Goal: Complete application form: Complete application form

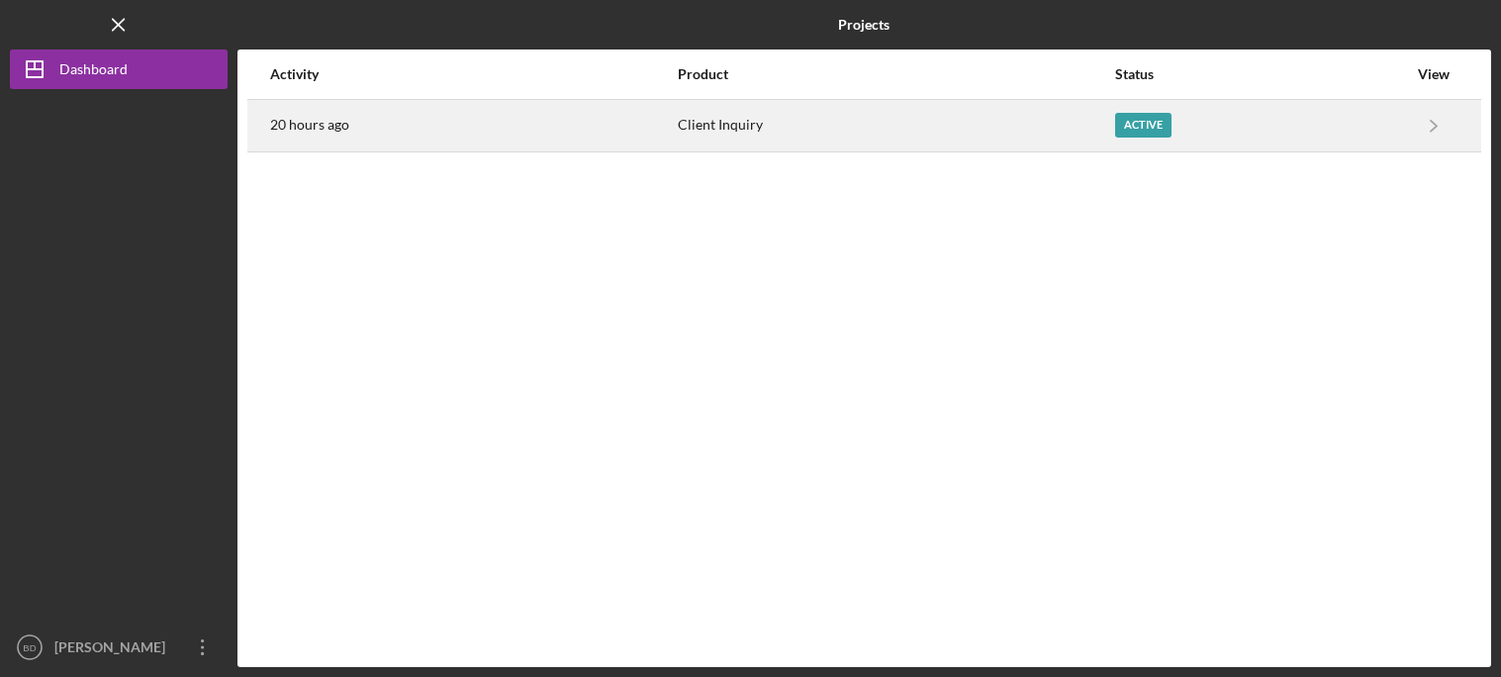
click at [710, 126] on div "Client Inquiry" at bounding box center [895, 125] width 435 height 49
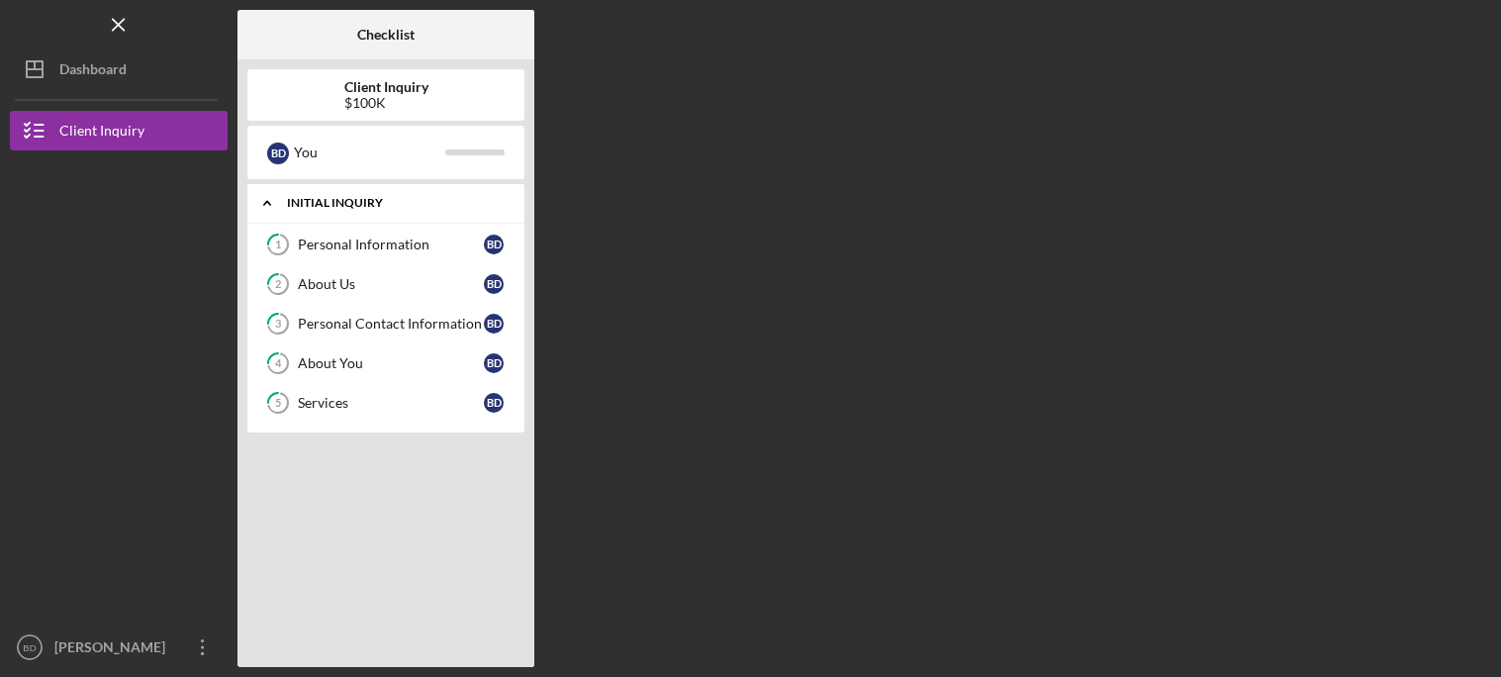
click at [369, 206] on div "Initial Inquiry" at bounding box center [393, 203] width 213 height 12
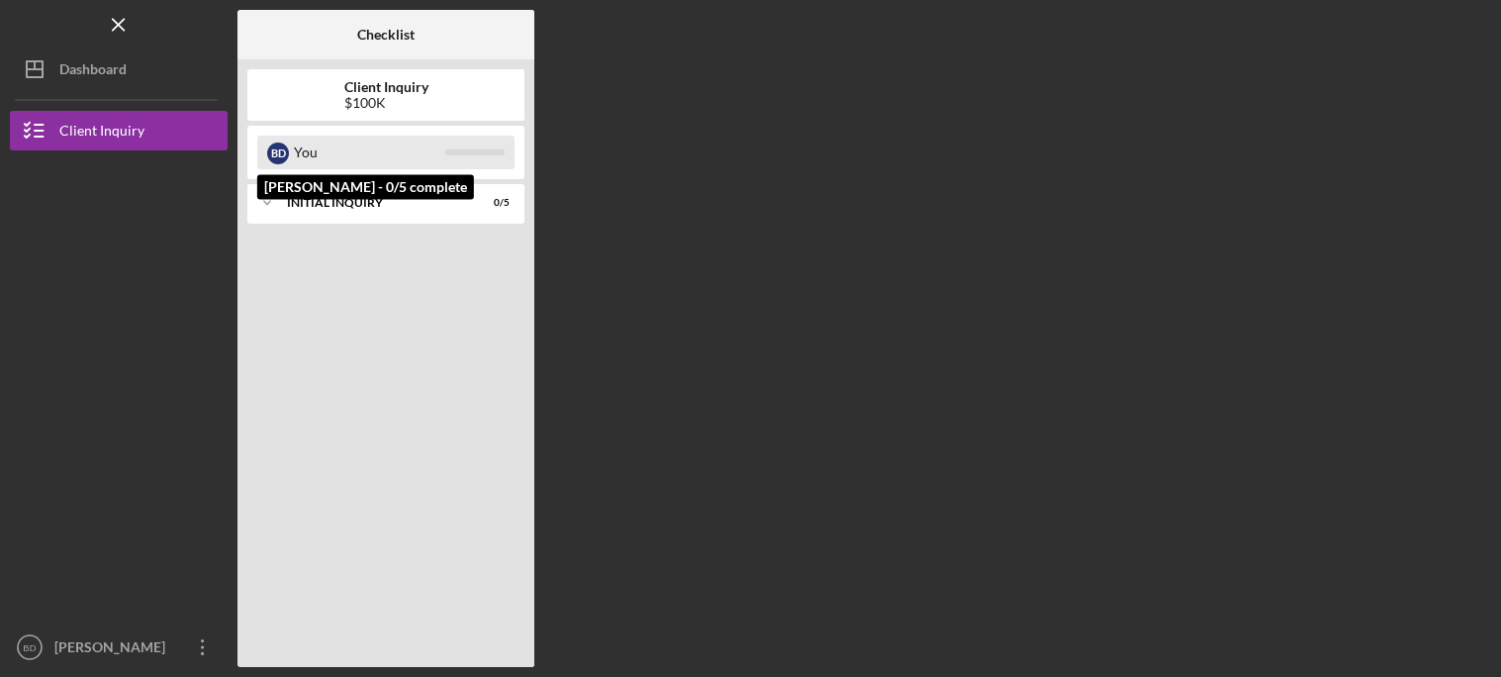
click at [325, 145] on div "You" at bounding box center [369, 153] width 151 height 34
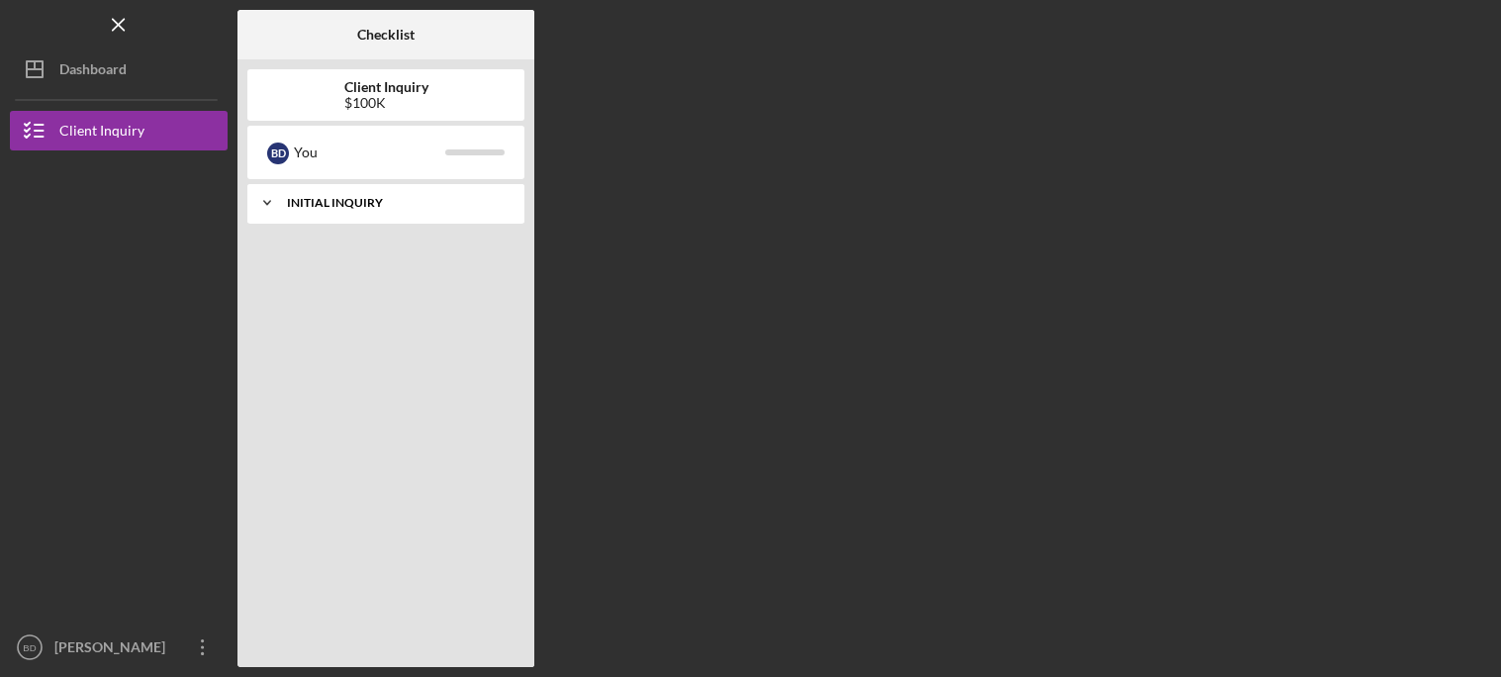
click at [333, 202] on div "Initial Inquiry" at bounding box center [393, 203] width 213 height 12
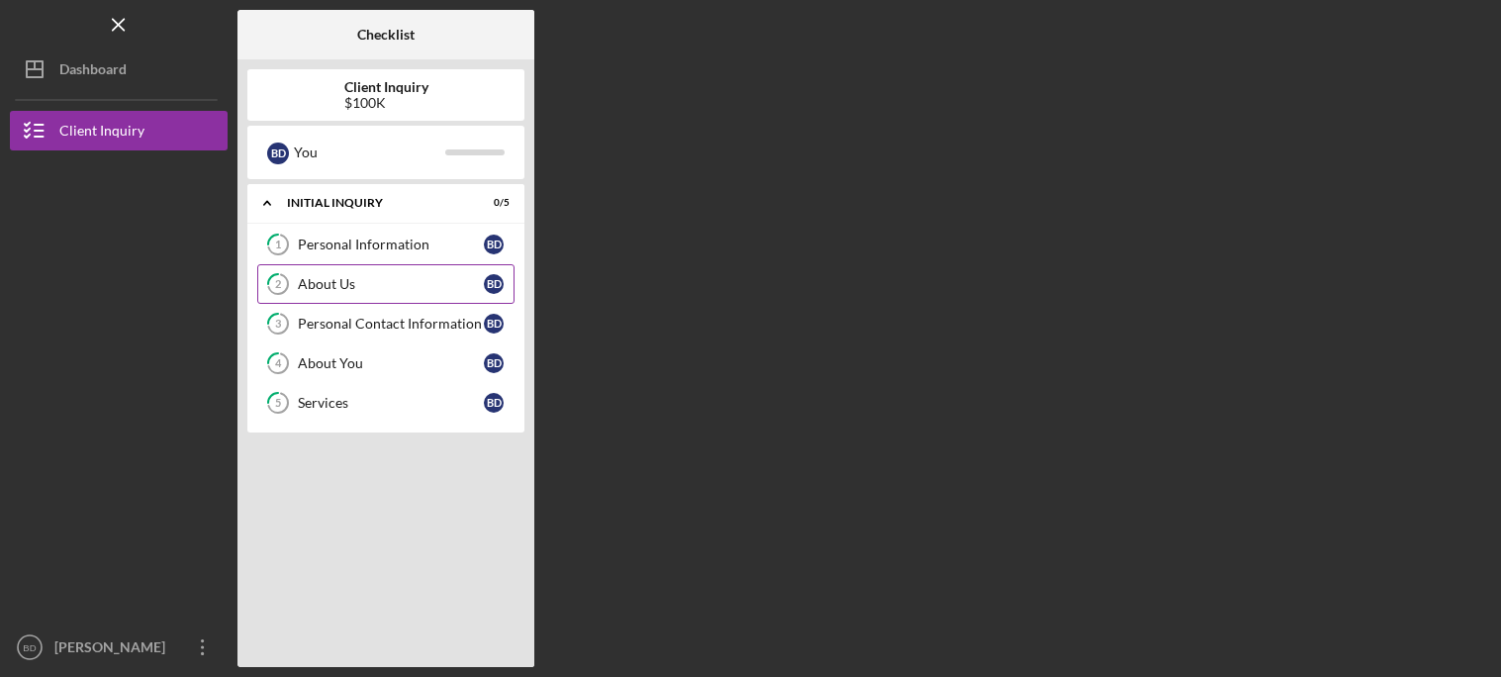
click at [344, 264] on link "2 About Us B D" at bounding box center [385, 284] width 257 height 40
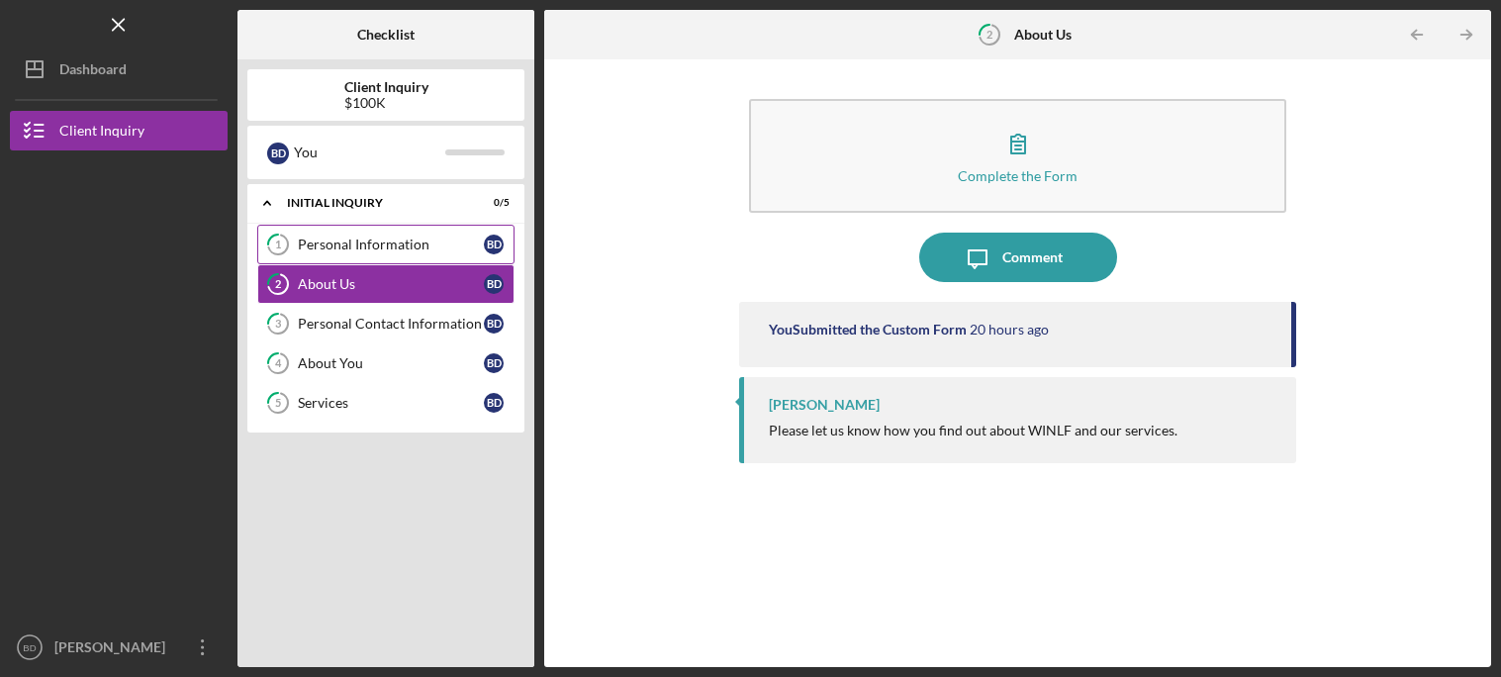
click at [324, 246] on div "Personal Information" at bounding box center [391, 244] width 186 height 16
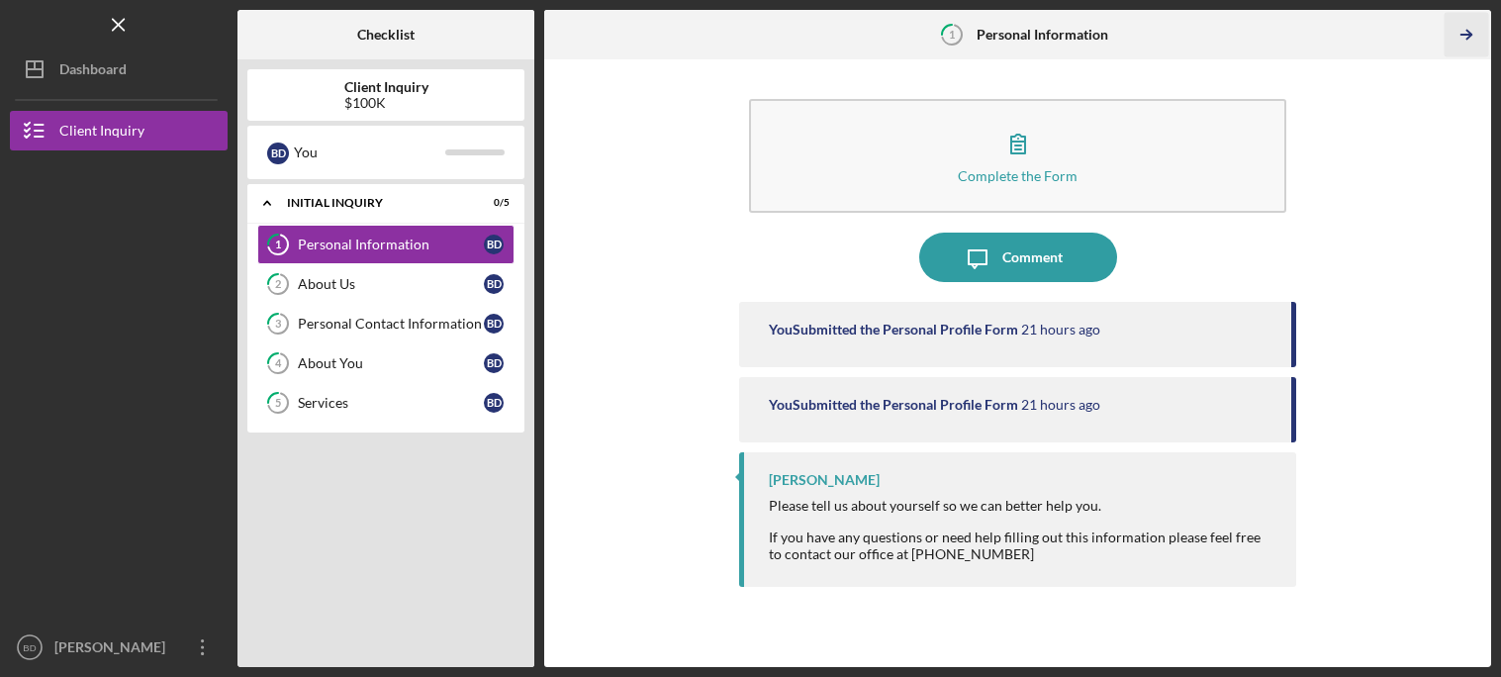
click at [1466, 45] on icon "Icon/Table Pagination Arrow" at bounding box center [1466, 35] width 45 height 45
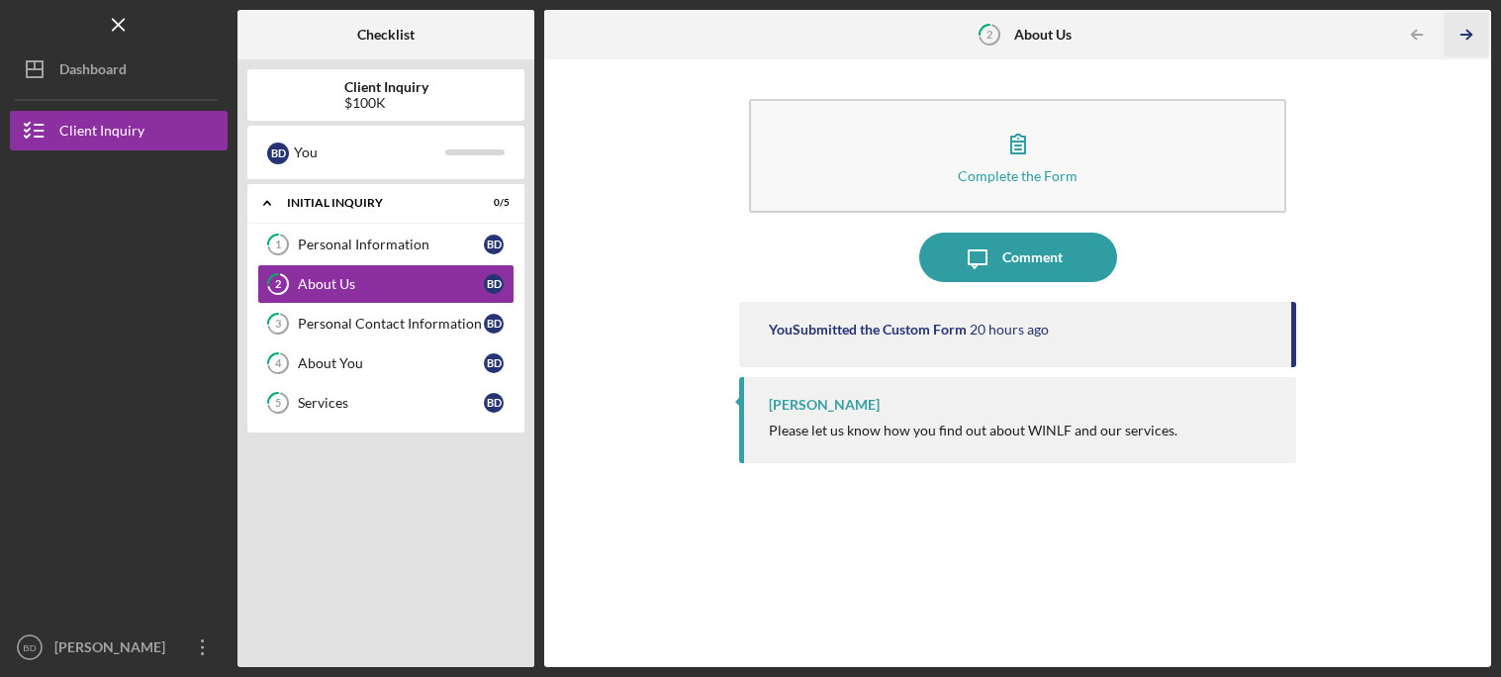
click at [1464, 43] on icon "Icon/Table Pagination Arrow" at bounding box center [1466, 35] width 45 height 45
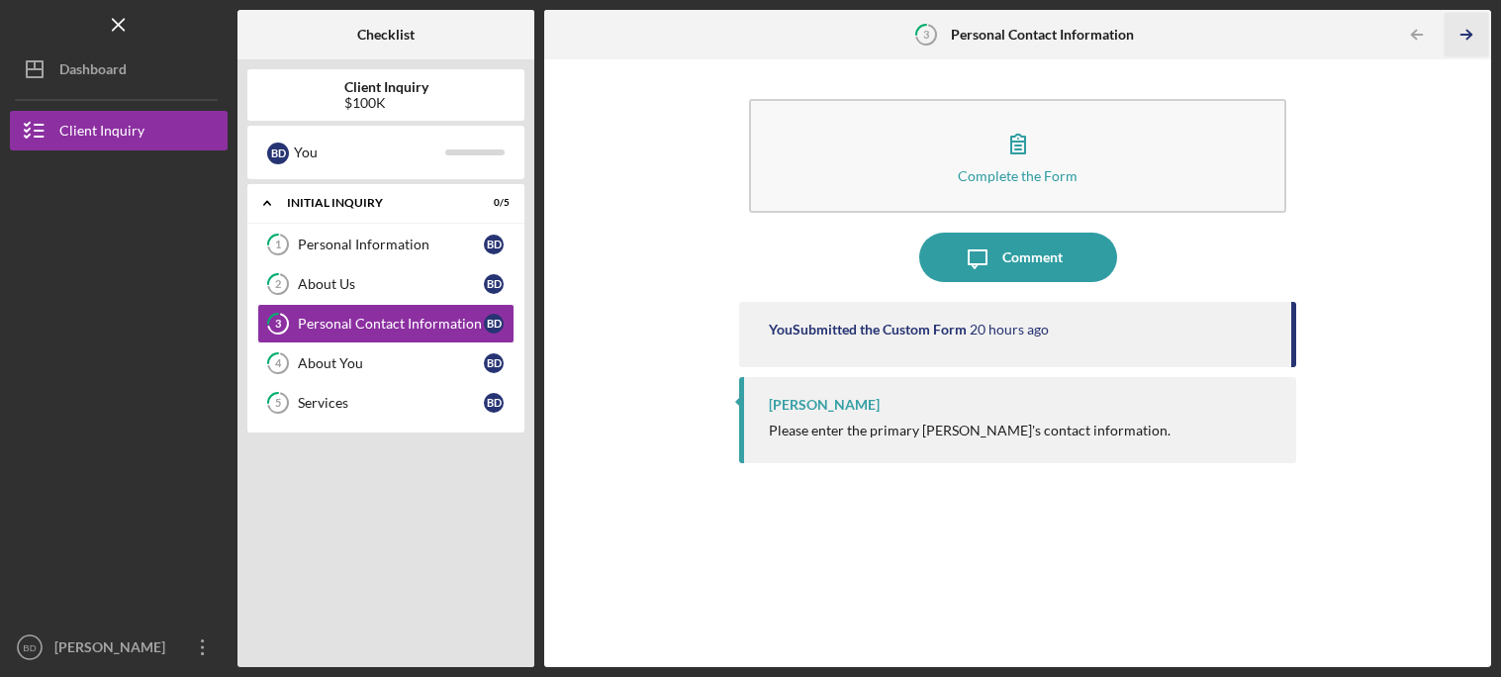
click at [1462, 52] on icon "Icon/Table Pagination Arrow" at bounding box center [1466, 35] width 45 height 45
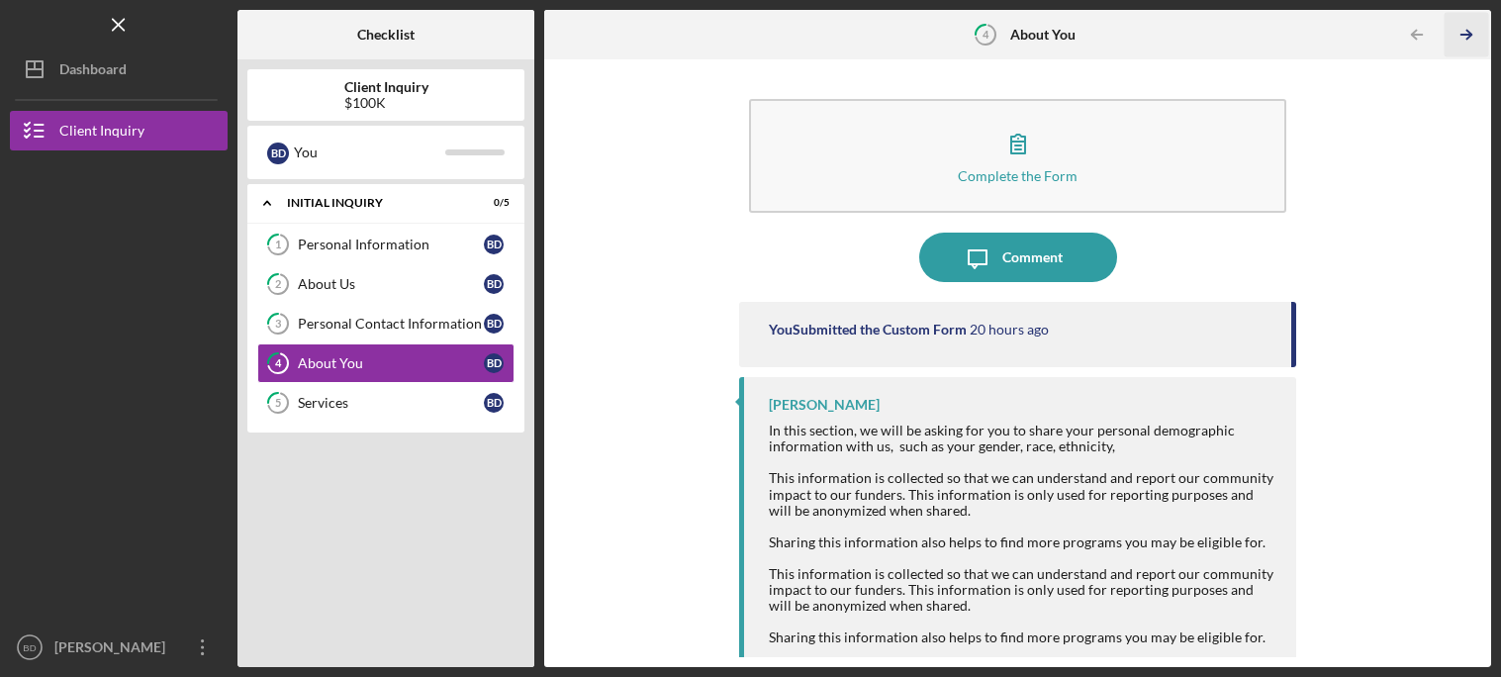
click at [1469, 41] on icon "Icon/Table Pagination Arrow" at bounding box center [1466, 35] width 45 height 45
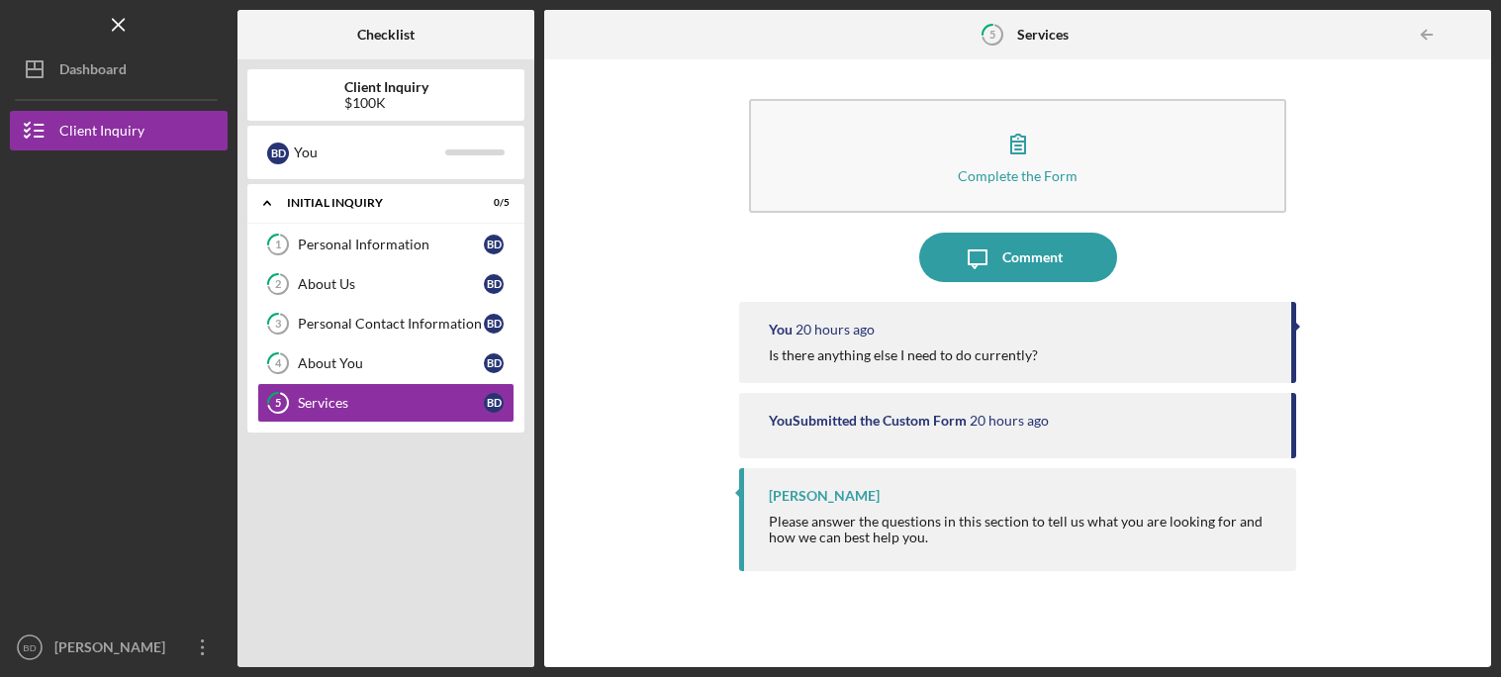
click at [1474, 34] on div at bounding box center [1471, 35] width 40 height 40
click at [1479, 36] on div at bounding box center [1471, 35] width 40 height 40
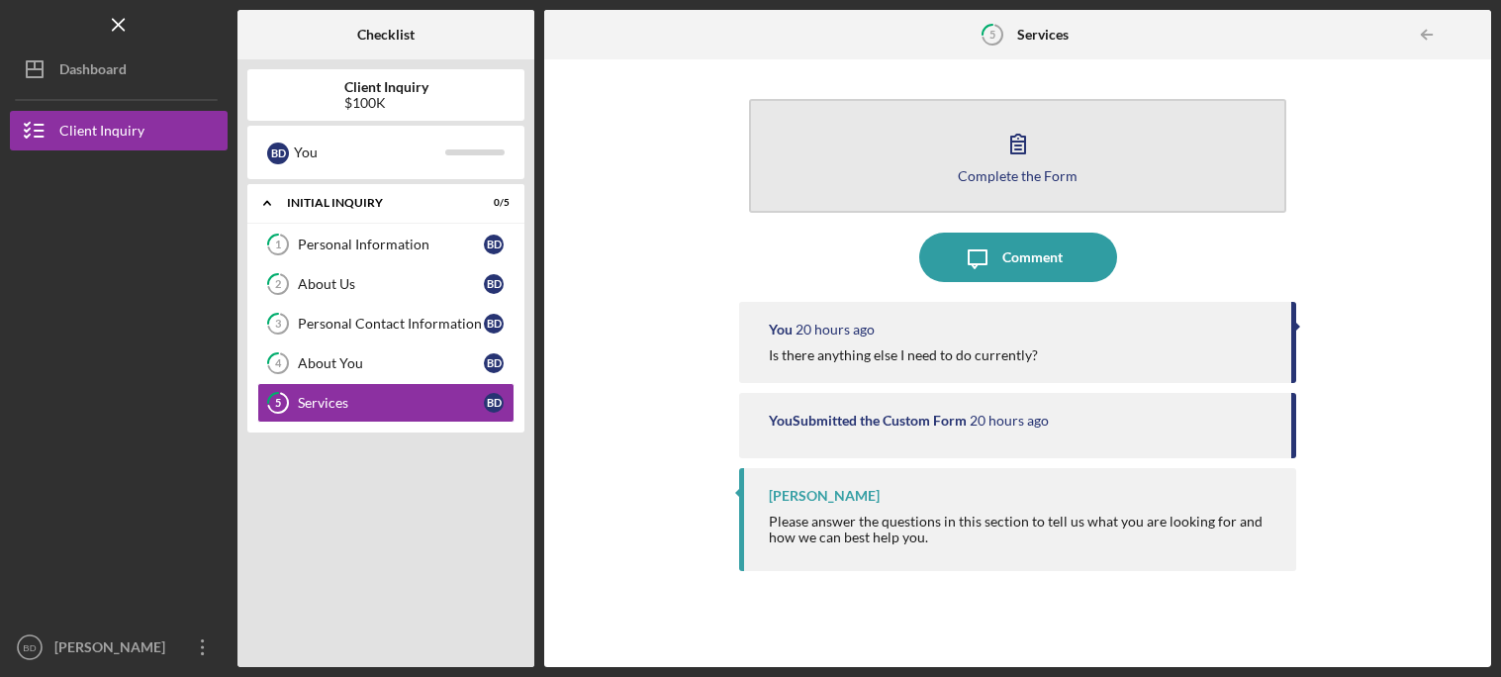
click at [1008, 205] on button "Complete the Form Form" at bounding box center [1017, 156] width 536 height 114
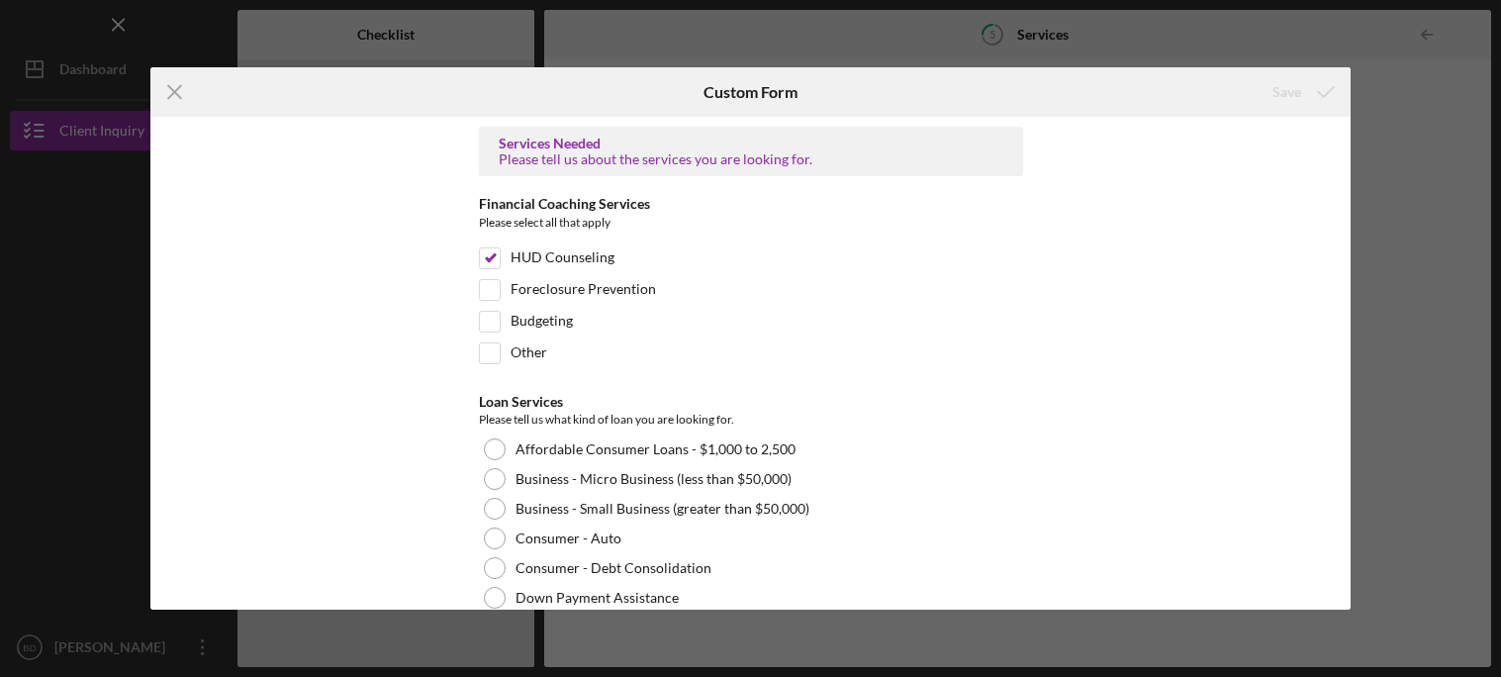
click at [1419, 166] on div "Icon/Menu Close Custom Form Save Services Needed Please tell us about the servi…" at bounding box center [750, 338] width 1501 height 677
click at [480, 354] on input "Other" at bounding box center [490, 353] width 20 height 20
checkbox input "true"
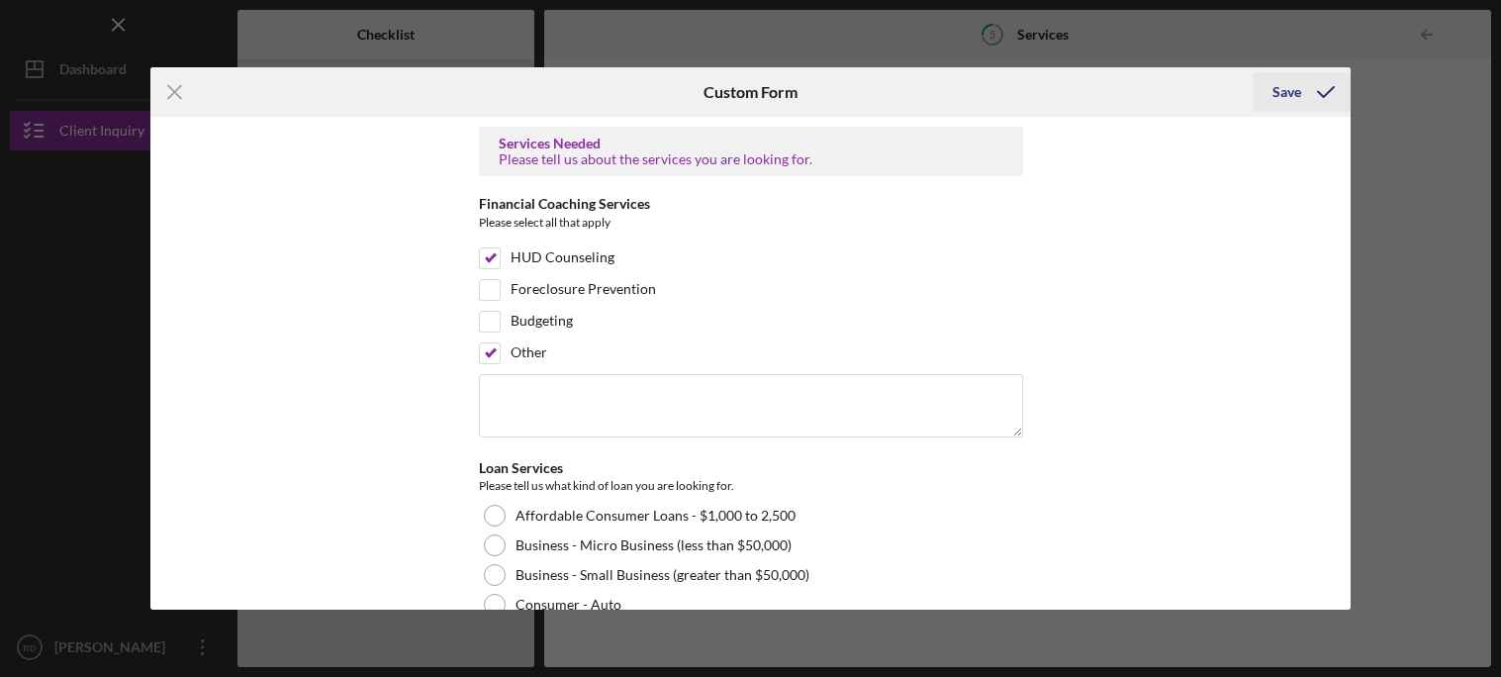
click at [1292, 103] on div "Save" at bounding box center [1286, 92] width 29 height 40
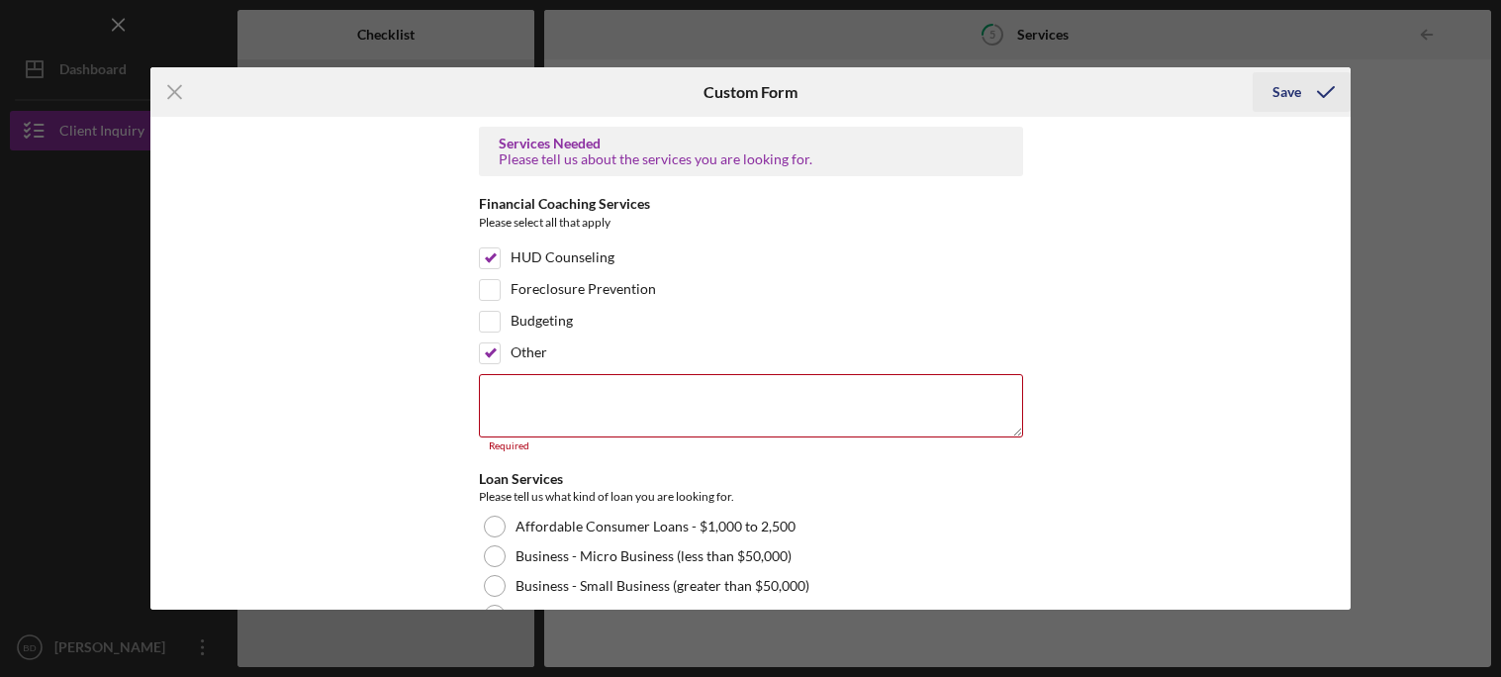
scroll to position [256, 0]
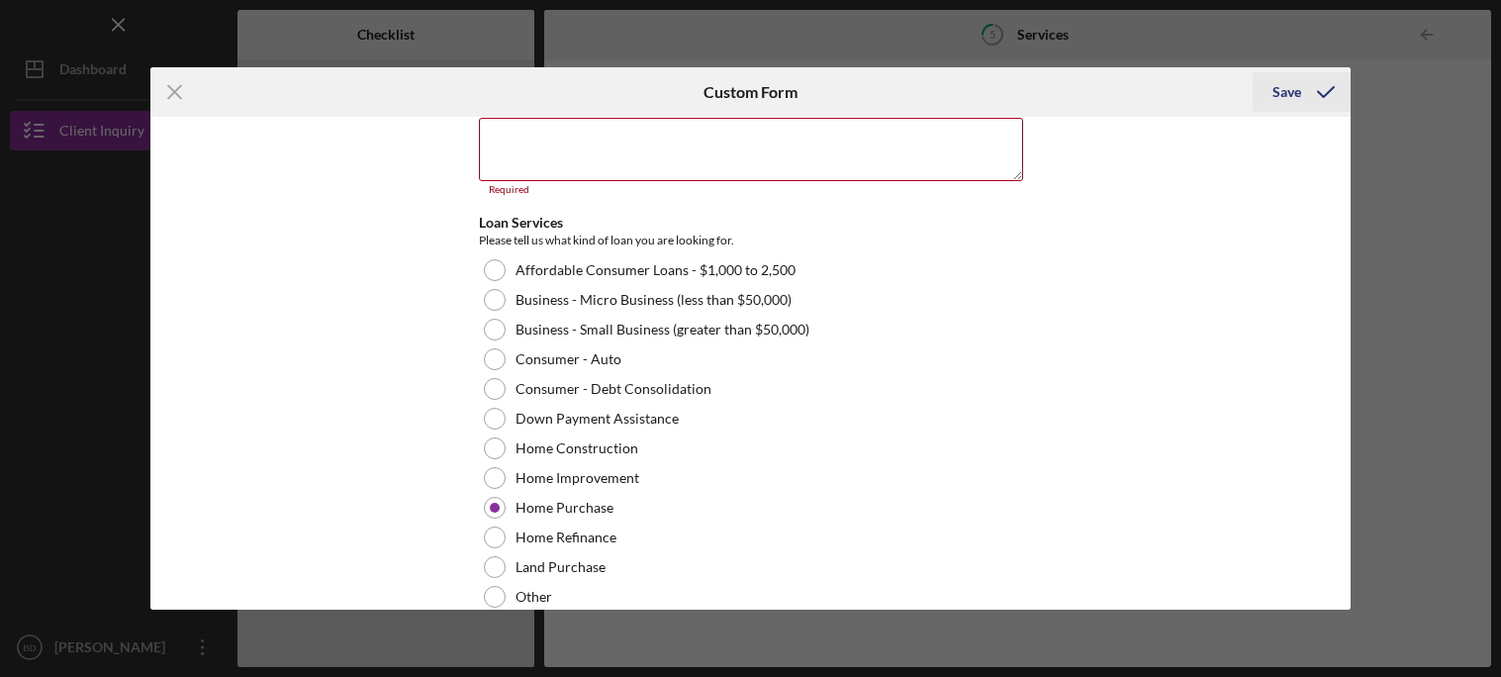
click at [1296, 102] on div "Save" at bounding box center [1286, 92] width 29 height 40
click at [1311, 102] on icon "submit" at bounding box center [1325, 91] width 49 height 49
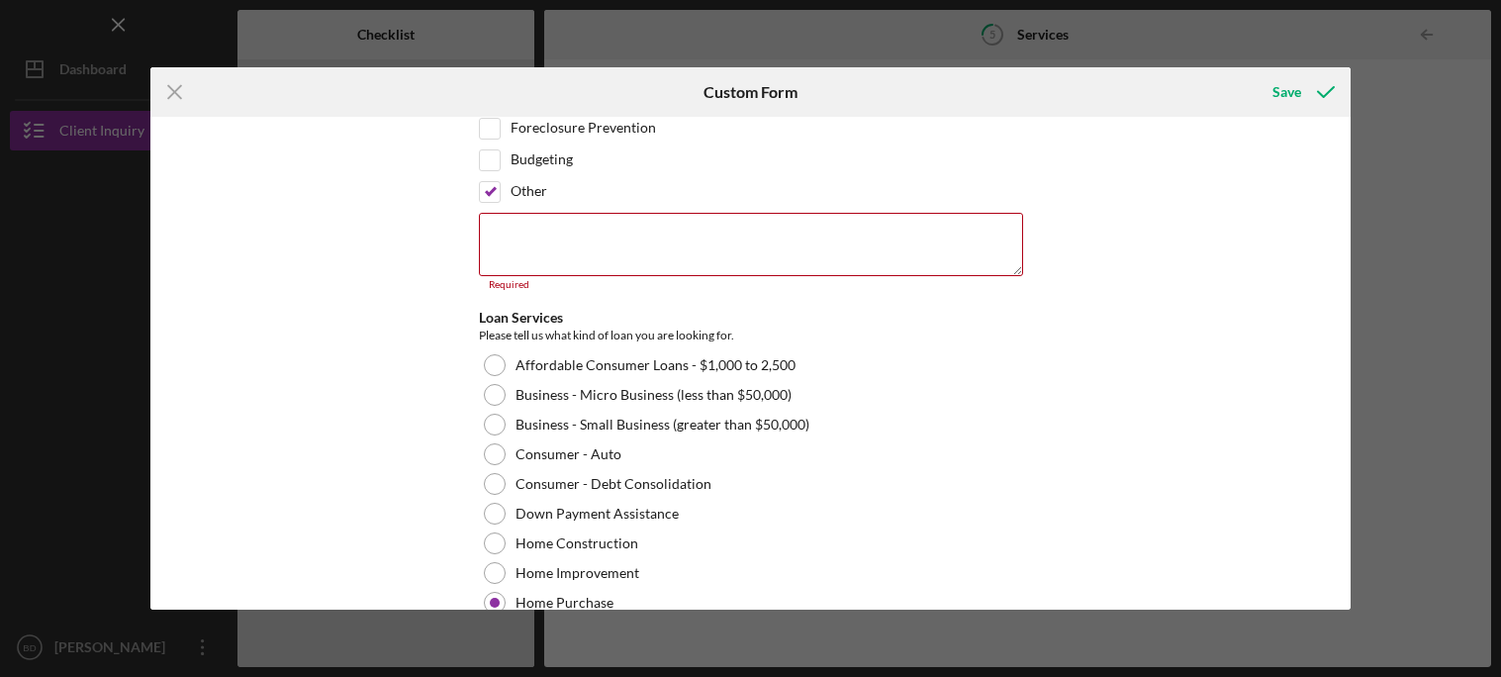
scroll to position [160, 0]
click at [639, 251] on textarea at bounding box center [751, 245] width 544 height 63
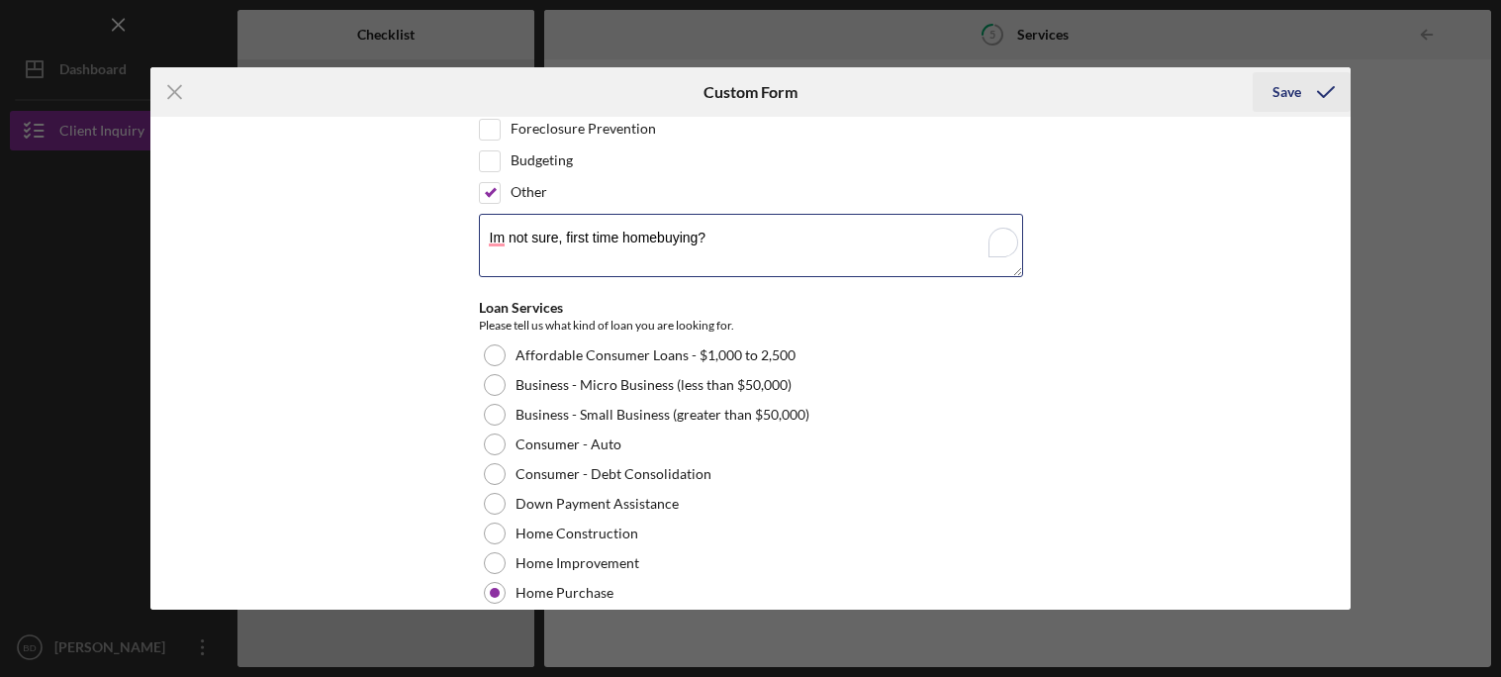
type textarea "Im not sure, first time homebuying?"
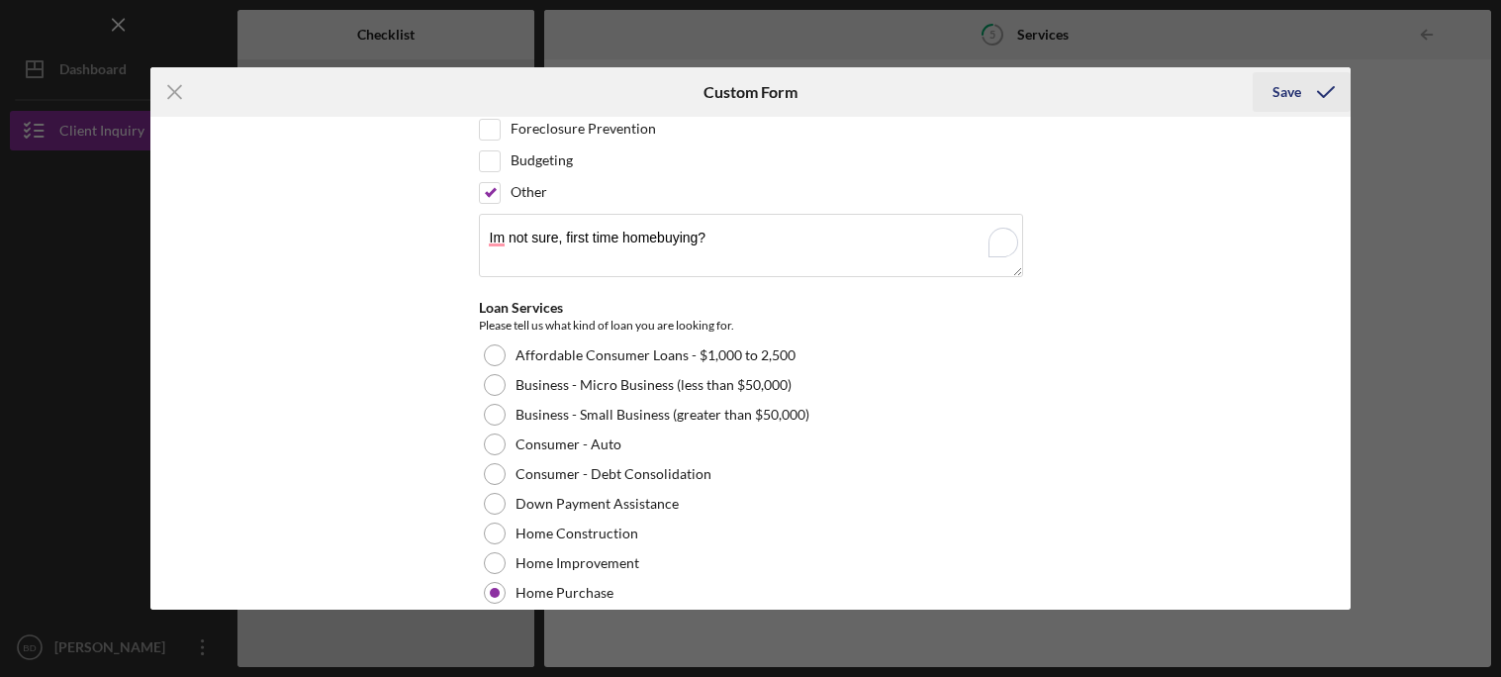
click at [1330, 101] on icon "submit" at bounding box center [1325, 91] width 49 height 49
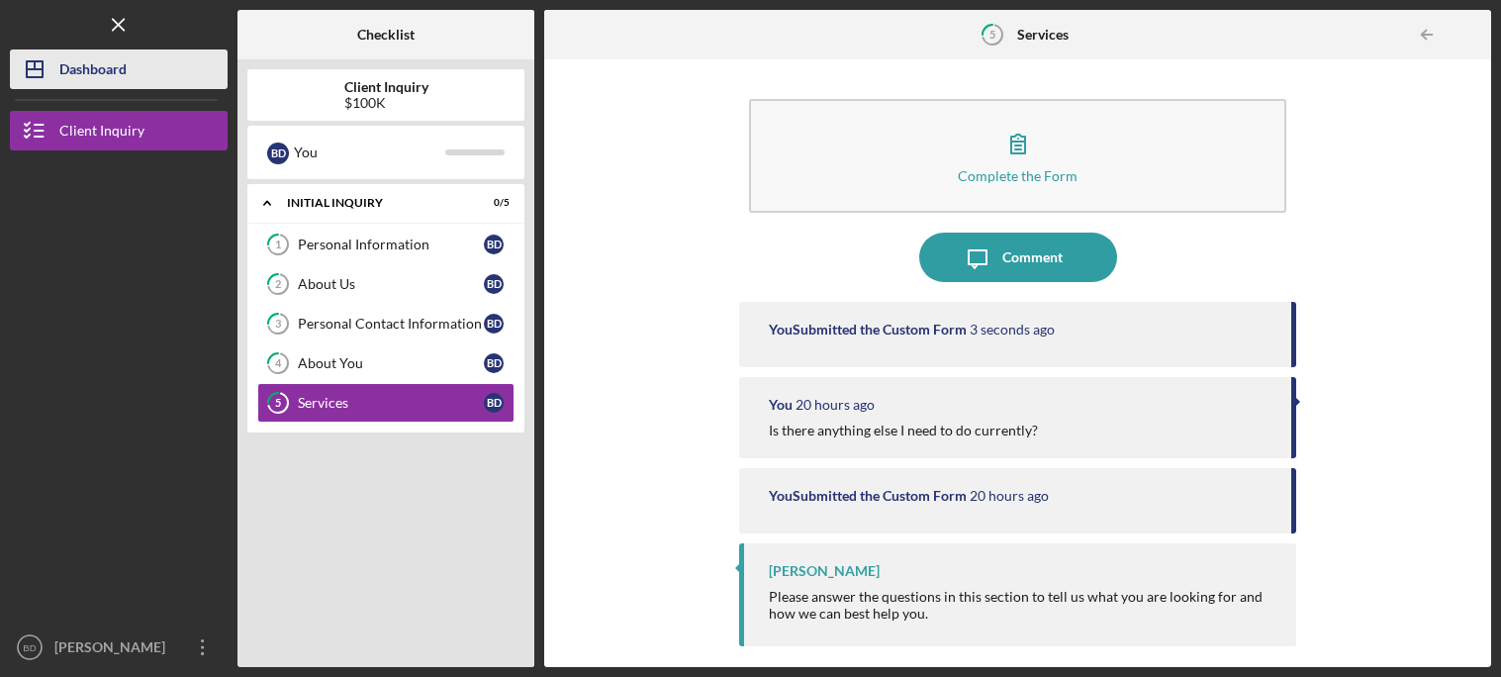
click at [178, 53] on button "Icon/Dashboard Dashboard" at bounding box center [119, 69] width 218 height 40
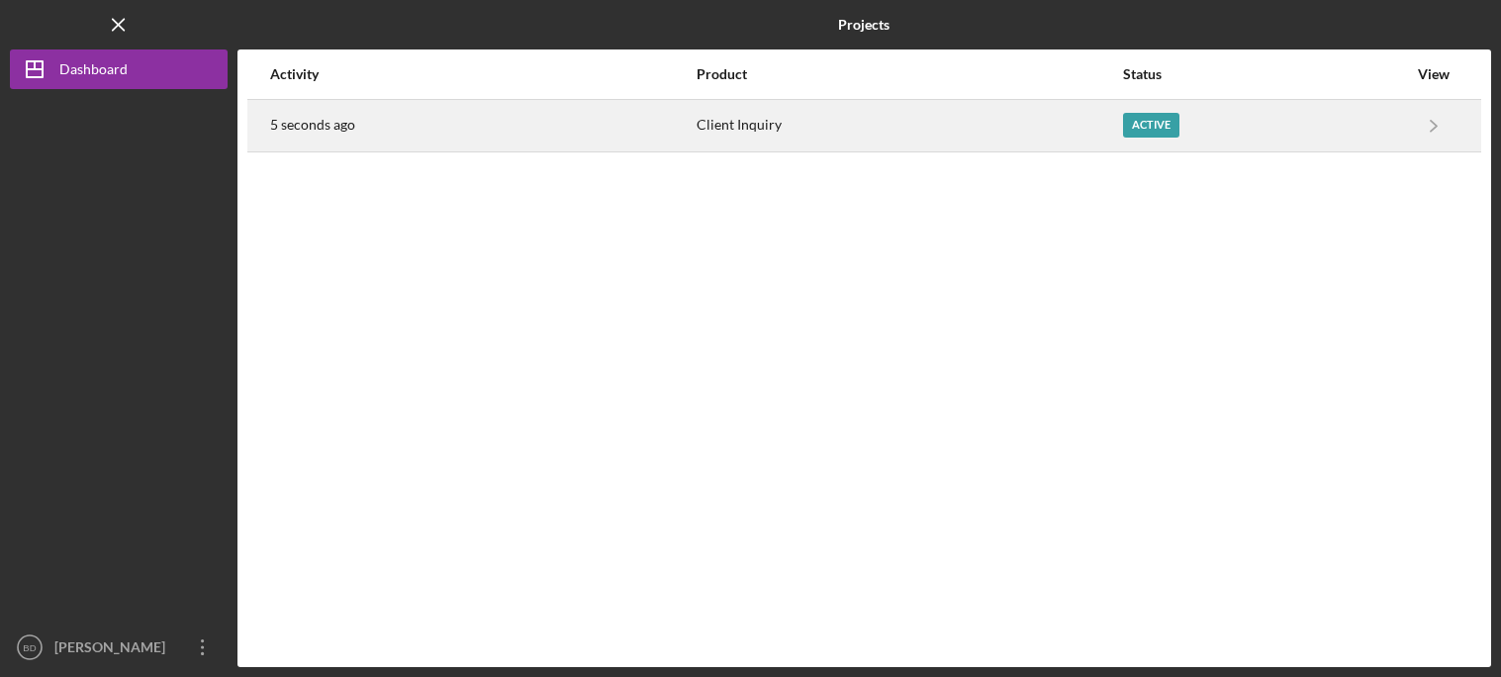
click at [1330, 121] on div "Active" at bounding box center [1265, 125] width 284 height 49
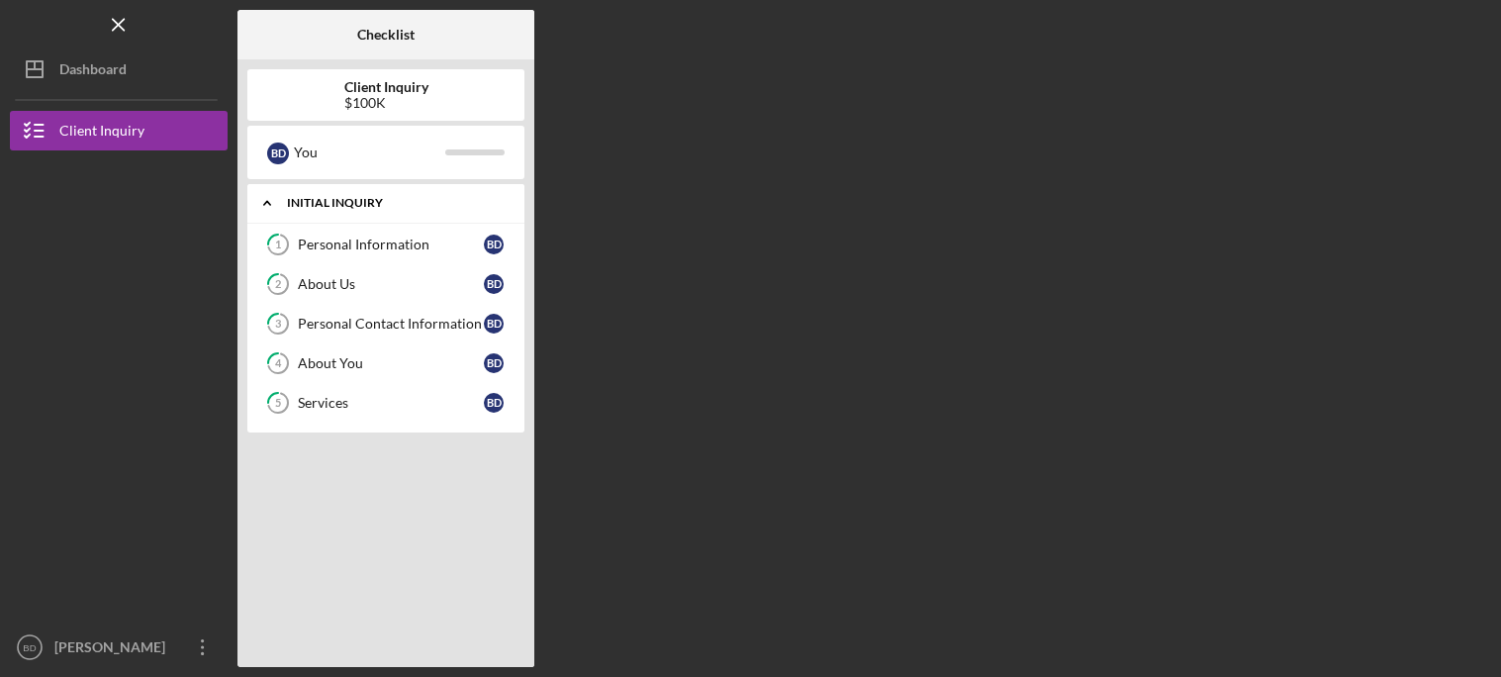
click at [337, 205] on div "Initial Inquiry" at bounding box center [393, 203] width 213 height 12
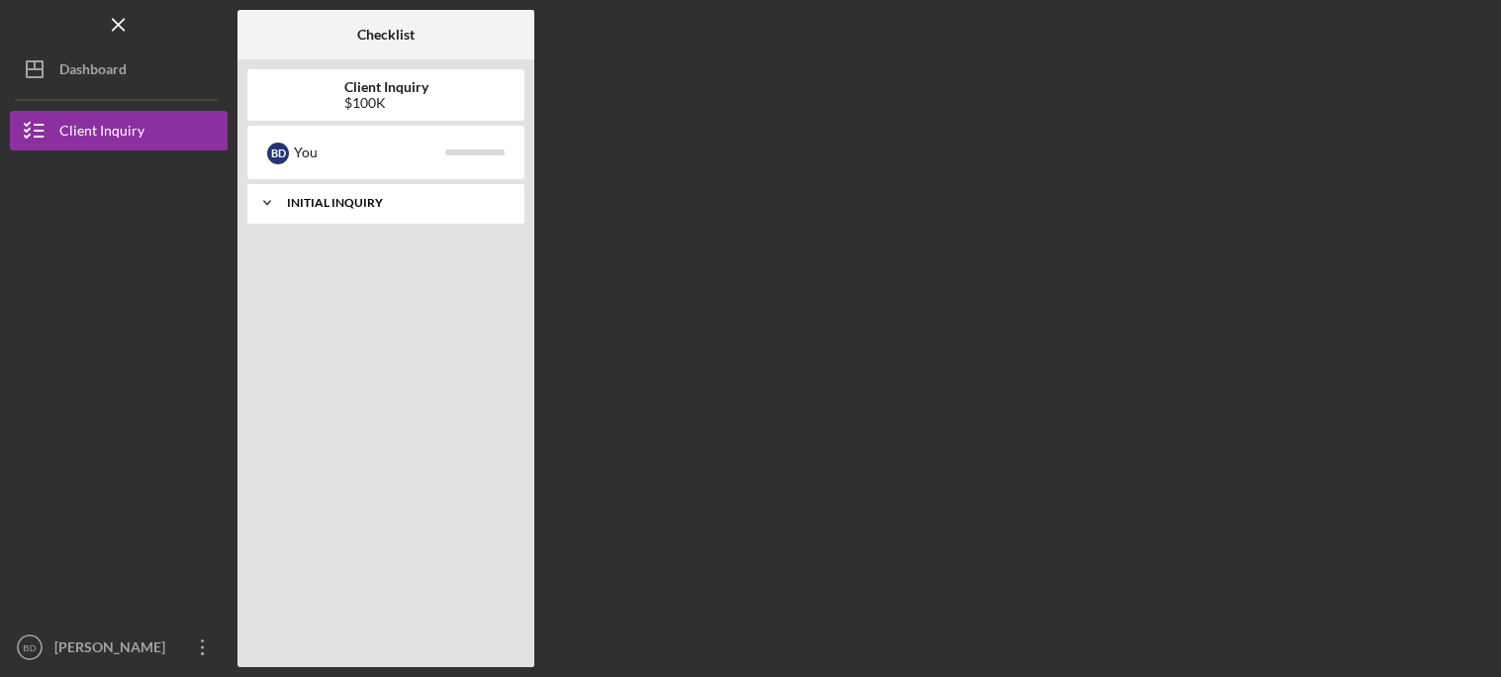
click at [337, 205] on div "Initial Inquiry" at bounding box center [393, 203] width 213 height 12
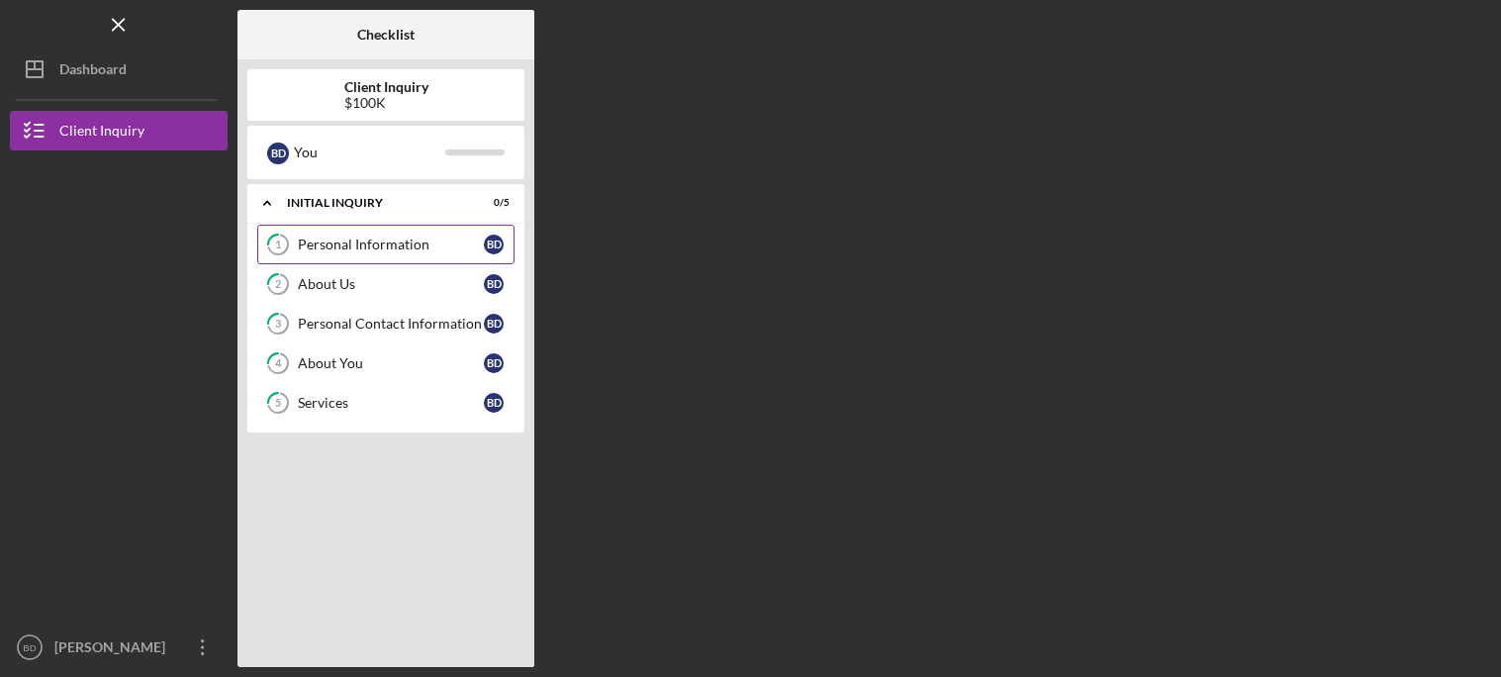
click at [355, 263] on link "1 Personal Information B D" at bounding box center [385, 245] width 257 height 40
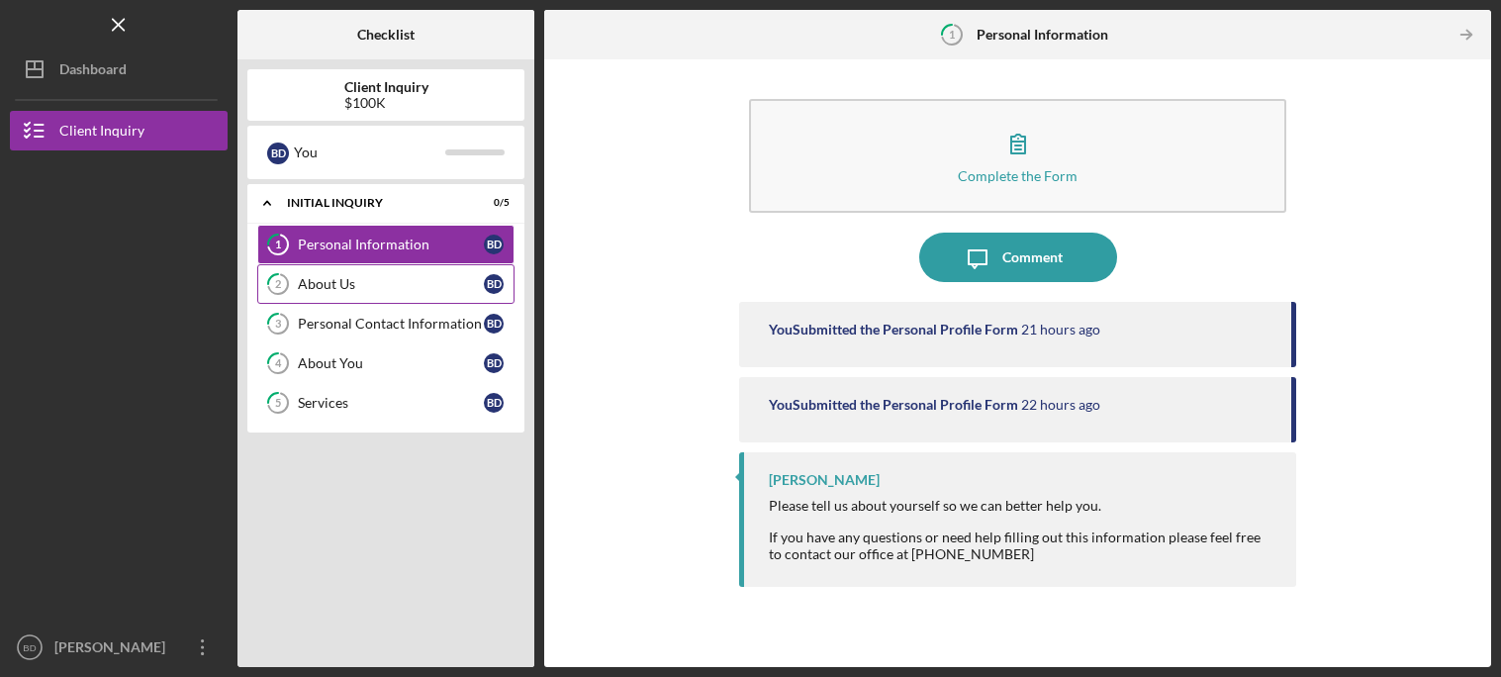
click at [452, 295] on link "2 About Us B D" at bounding box center [385, 284] width 257 height 40
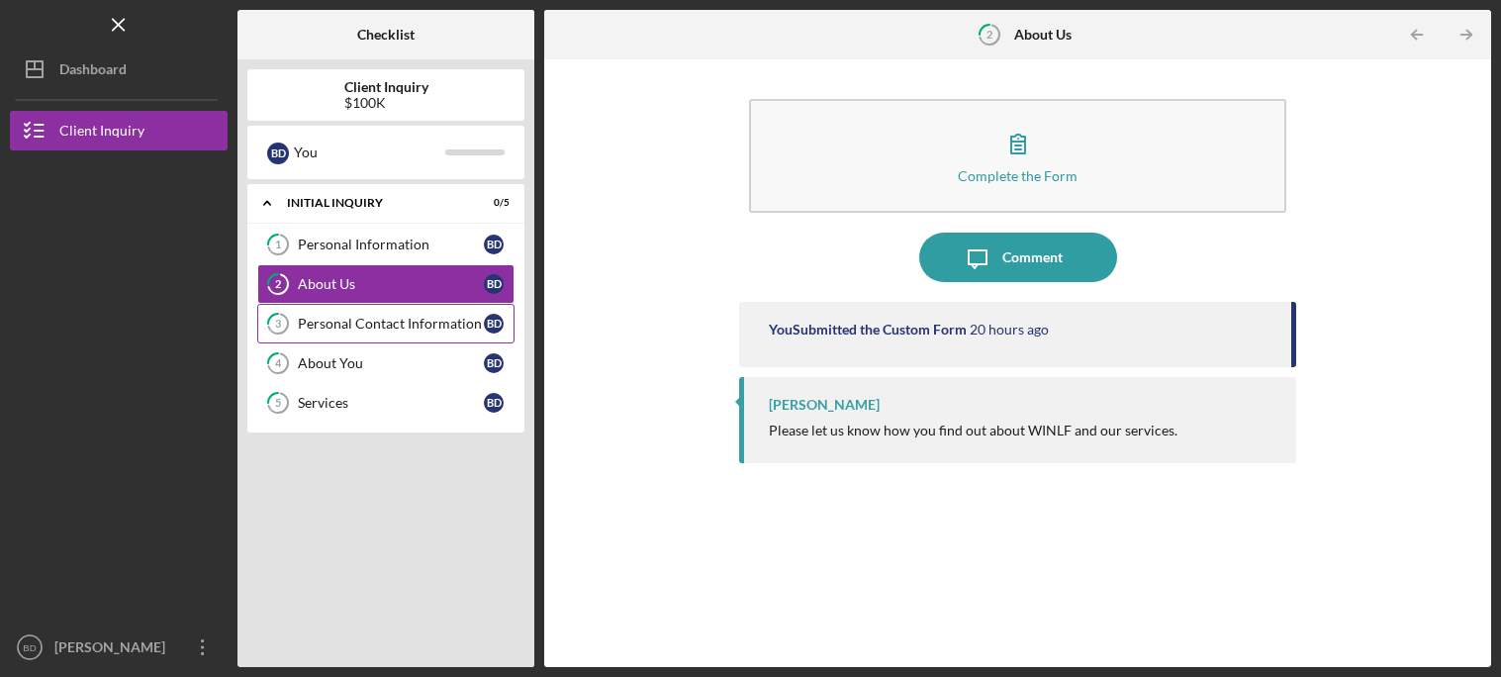
click at [431, 325] on div "Personal Contact Information" at bounding box center [391, 324] width 186 height 16
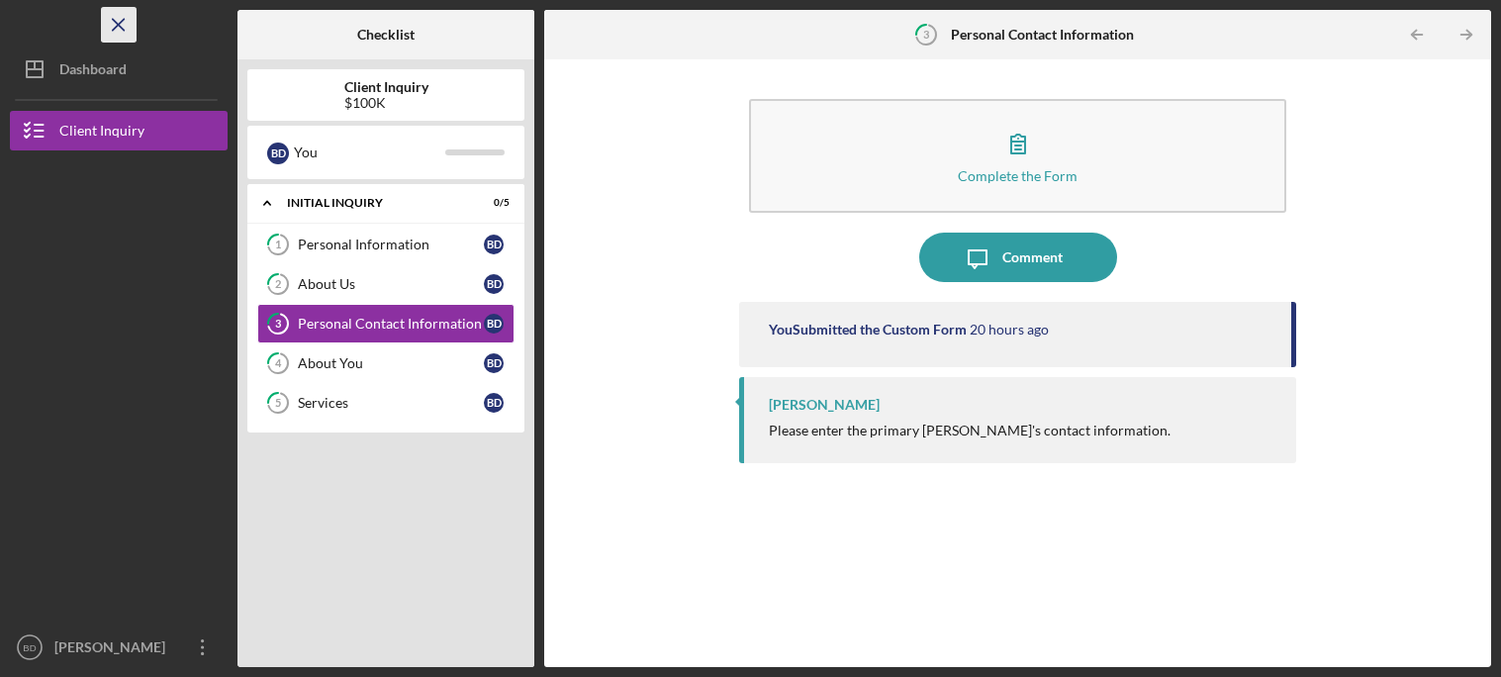
click at [125, 24] on icon "Icon/Menu Close" at bounding box center [119, 25] width 45 height 45
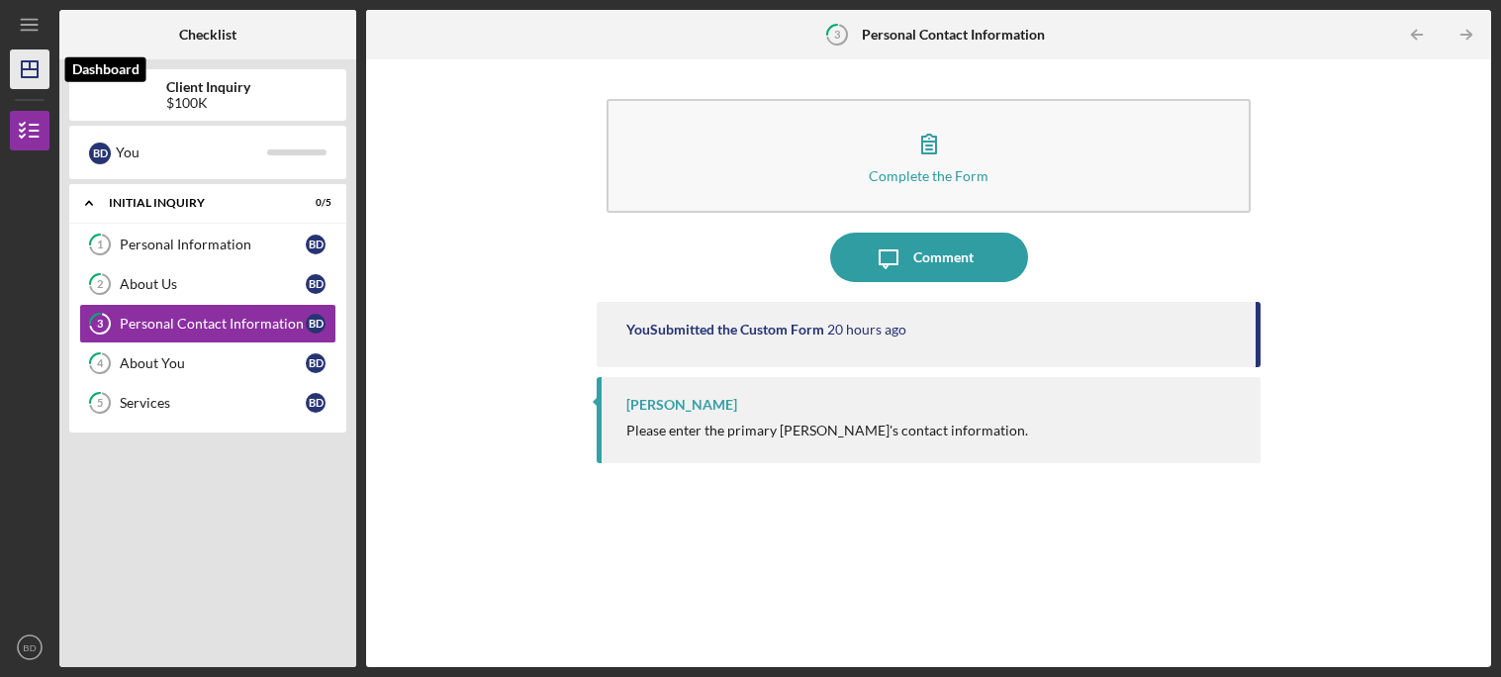
click at [26, 65] on icon "Icon/Dashboard" at bounding box center [29, 69] width 49 height 49
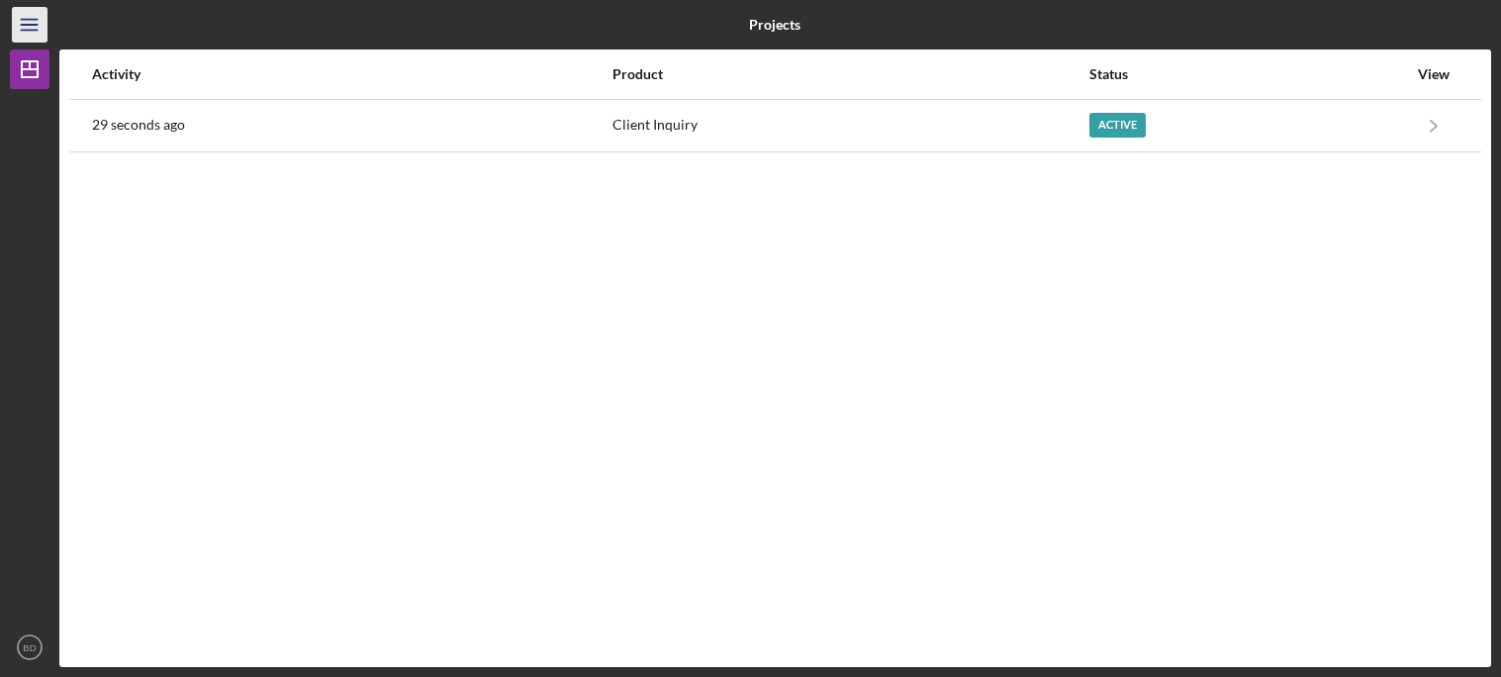
click at [26, 20] on line "button" at bounding box center [29, 20] width 16 height 0
